Goal: Navigation & Orientation: Find specific page/section

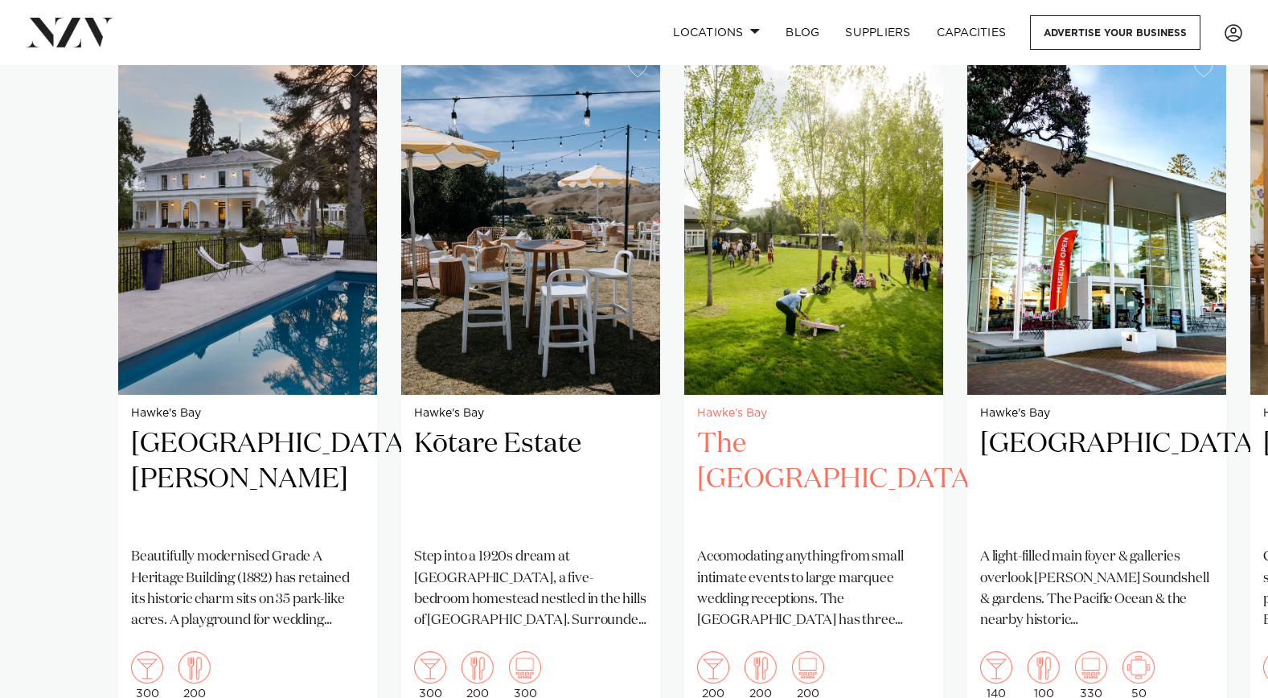
scroll to position [1153, 0]
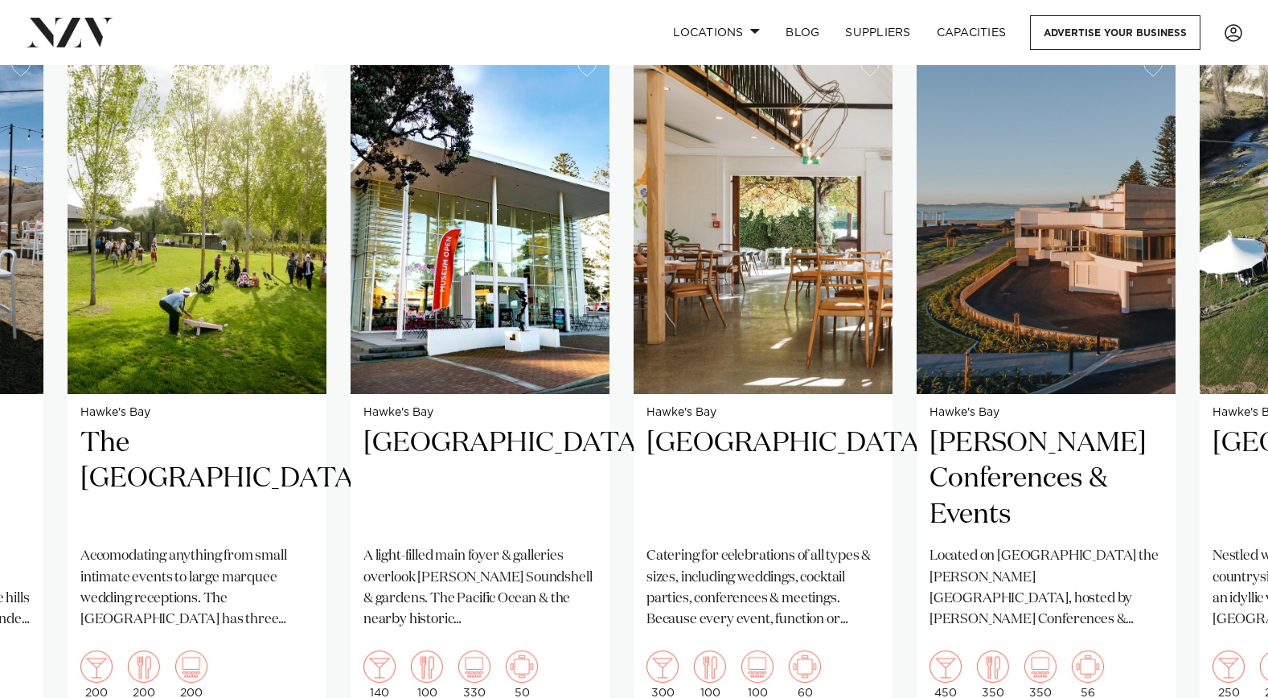
click at [605, 309] on swiper-container "Hawke's Bay [GEOGRAPHIC_DATA][PERSON_NAME] Beautifully modernised Grade A Herit…" at bounding box center [634, 418] width 1268 height 742
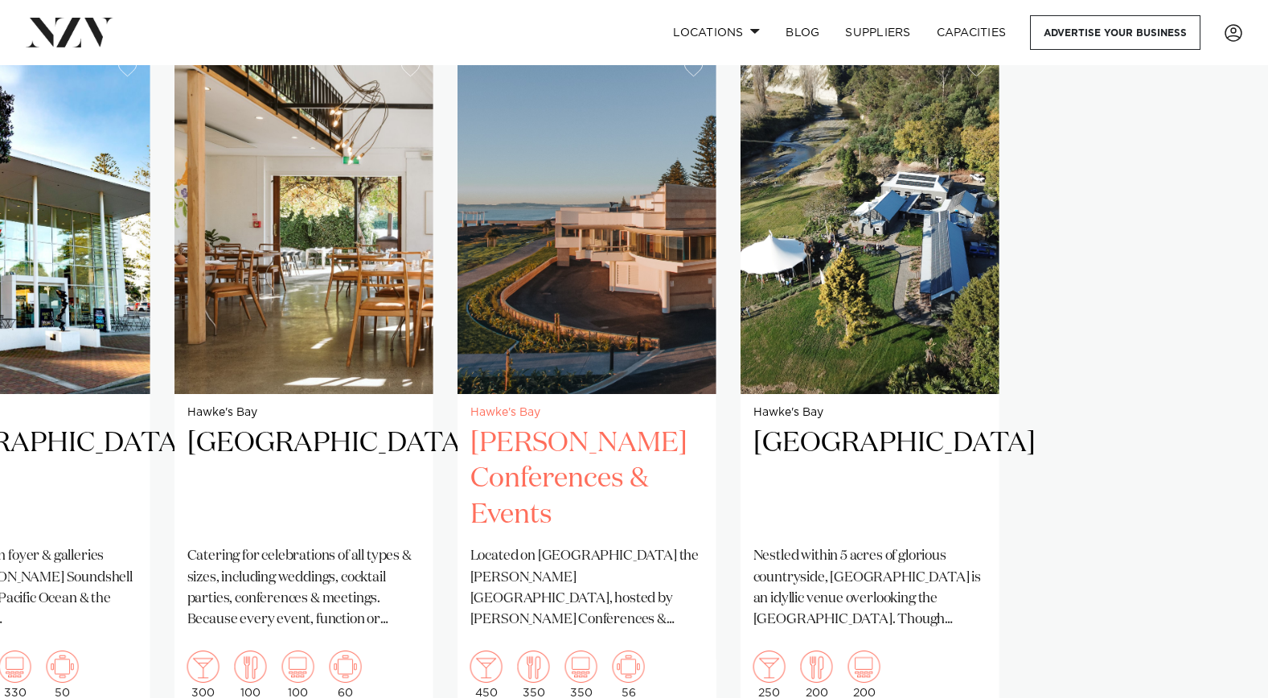
click at [0, 0] on slot "Hawke's Bay [GEOGRAPHIC_DATA][PERSON_NAME] Beautifully modernised Grade A Herit…" at bounding box center [0, 0] width 0 height 0
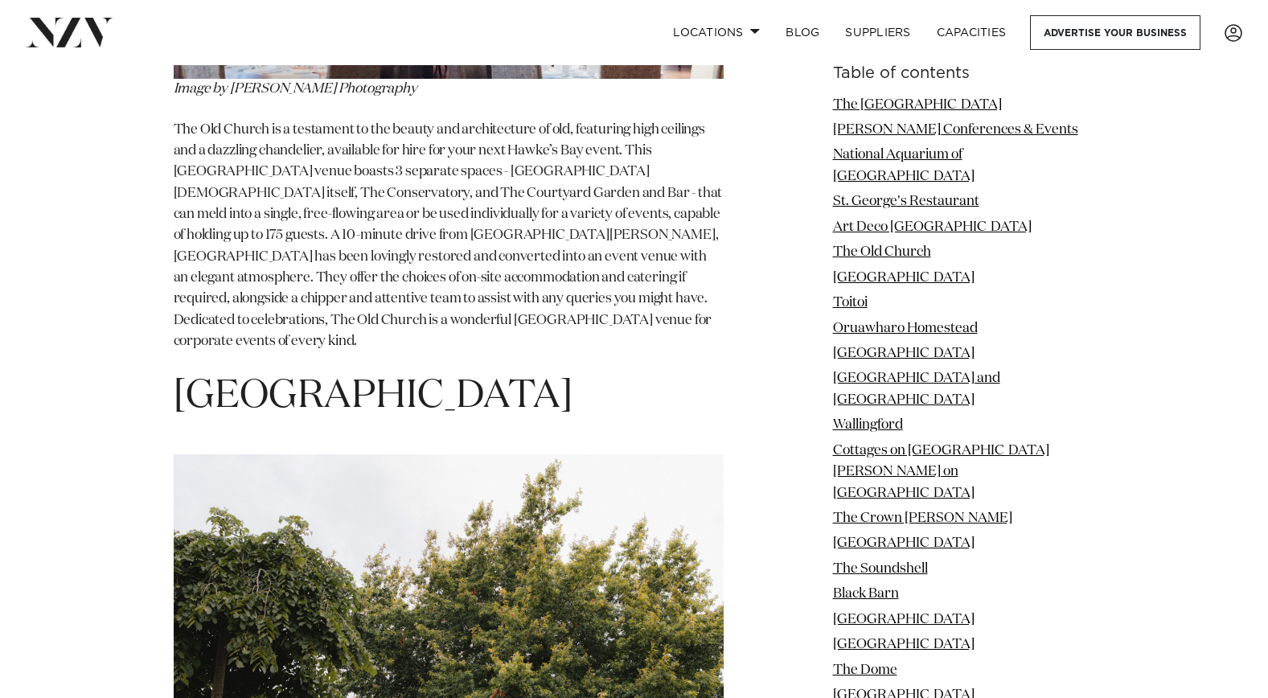
scroll to position [6358, 0]
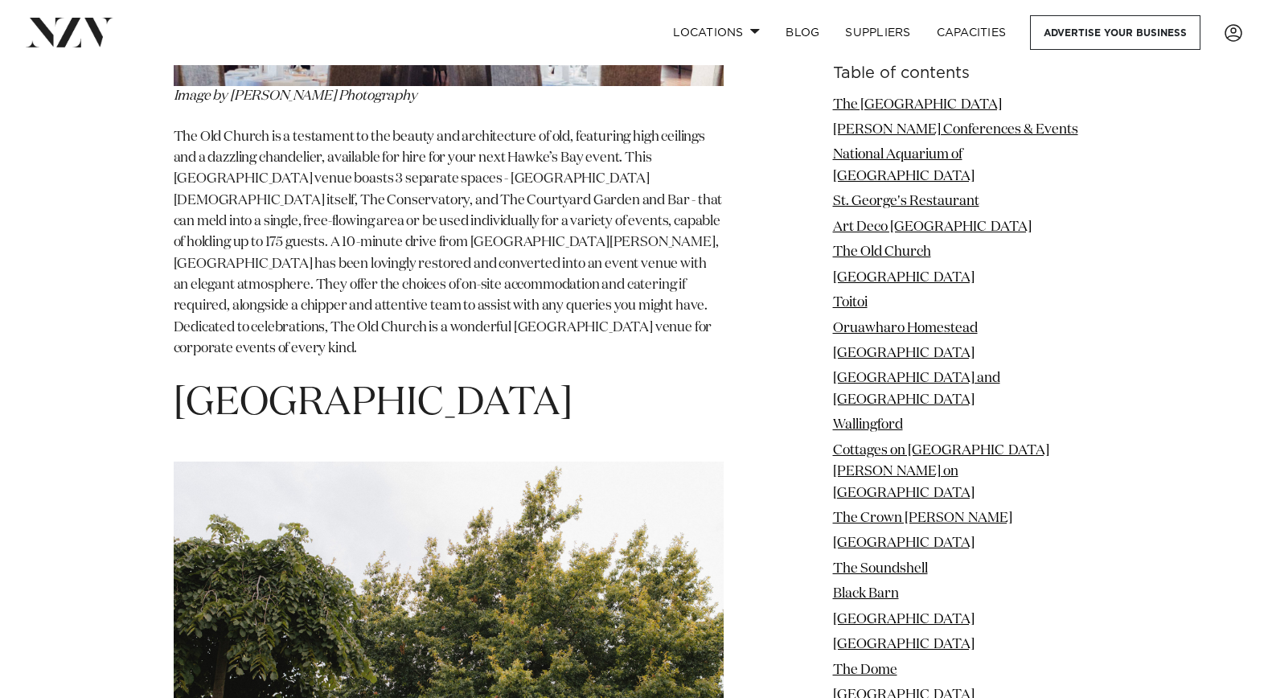
drag, startPoint x: 238, startPoint y: 170, endPoint x: 403, endPoint y: 159, distance: 165.2
click at [404, 379] on h1 "[GEOGRAPHIC_DATA]" at bounding box center [449, 404] width 550 height 51
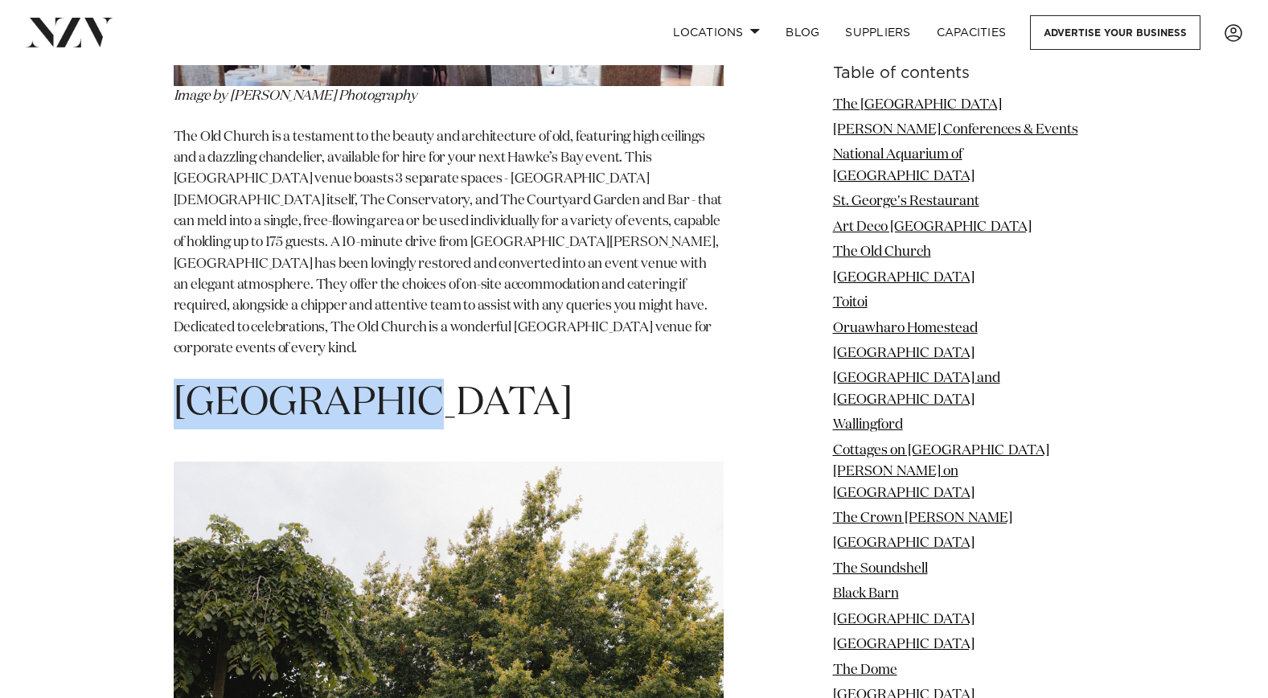
drag, startPoint x: 272, startPoint y: 162, endPoint x: 171, endPoint y: 164, distance: 100.5
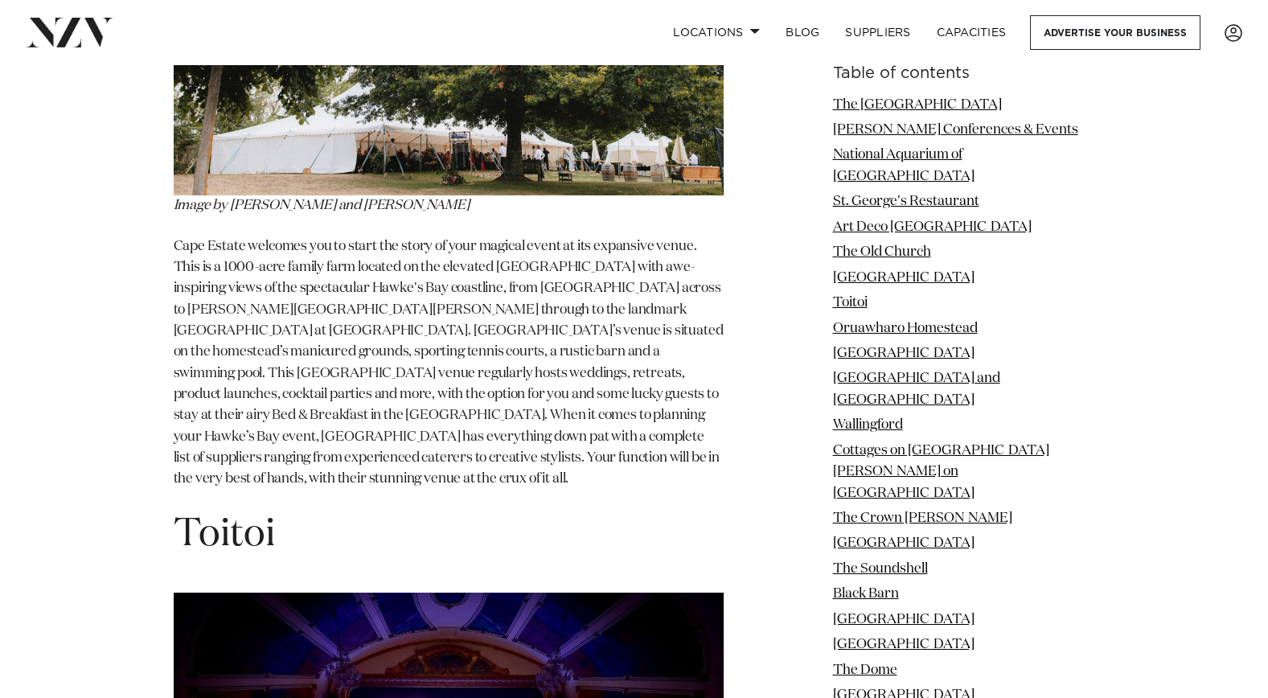
scroll to position [6995, 0]
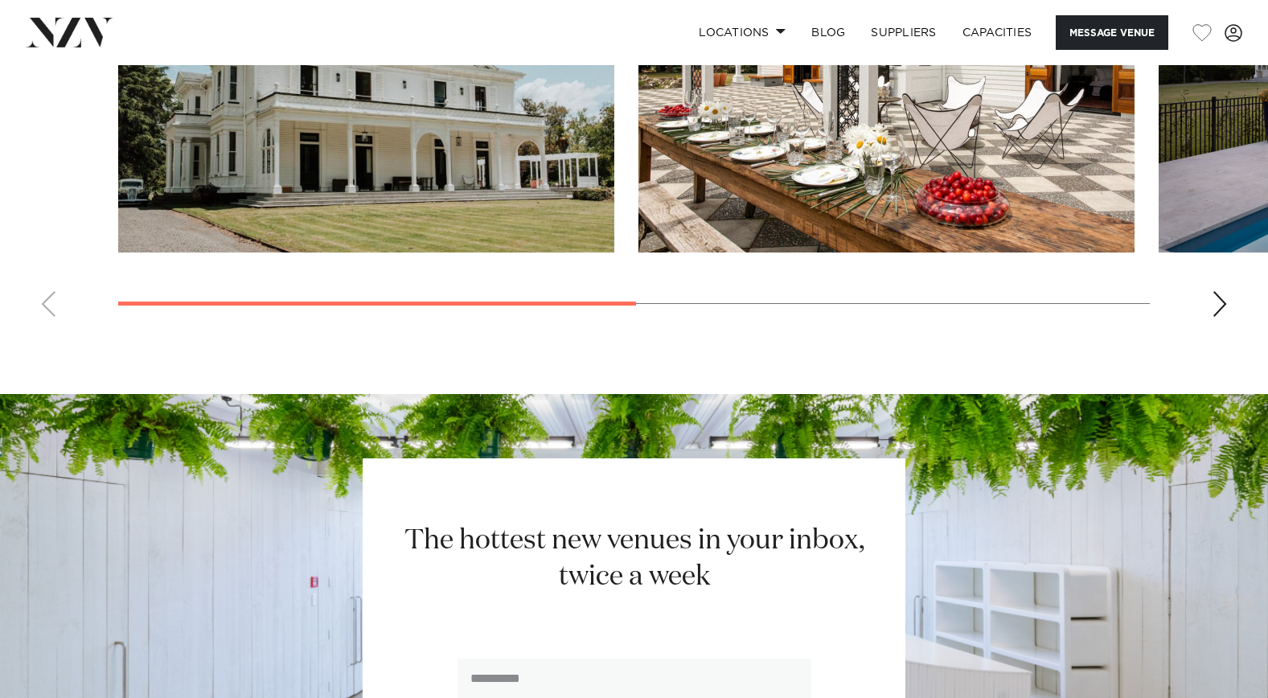
scroll to position [1510, 0]
